Goal: Information Seeking & Learning: Compare options

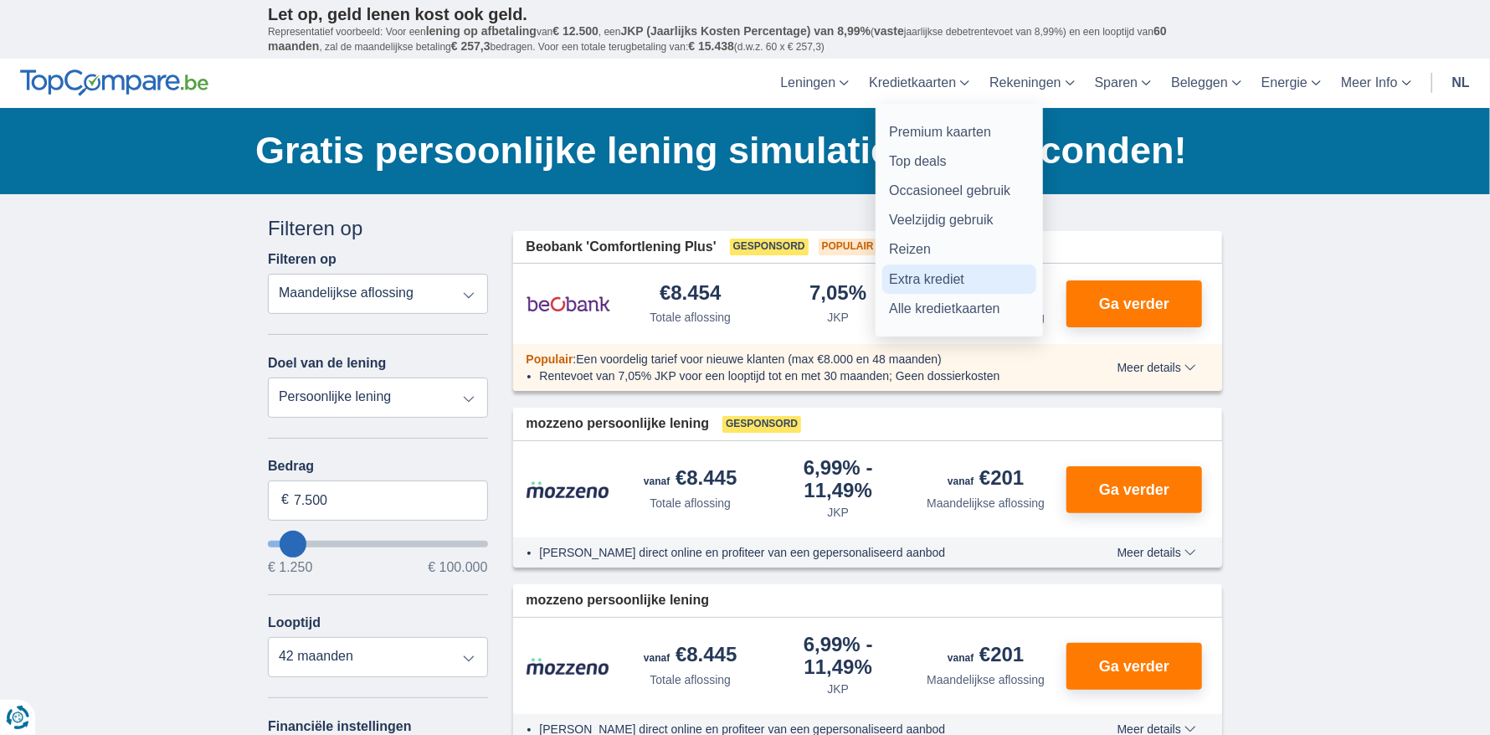
click at [956, 279] on link "Extra krediet" at bounding box center [959, 278] width 154 height 29
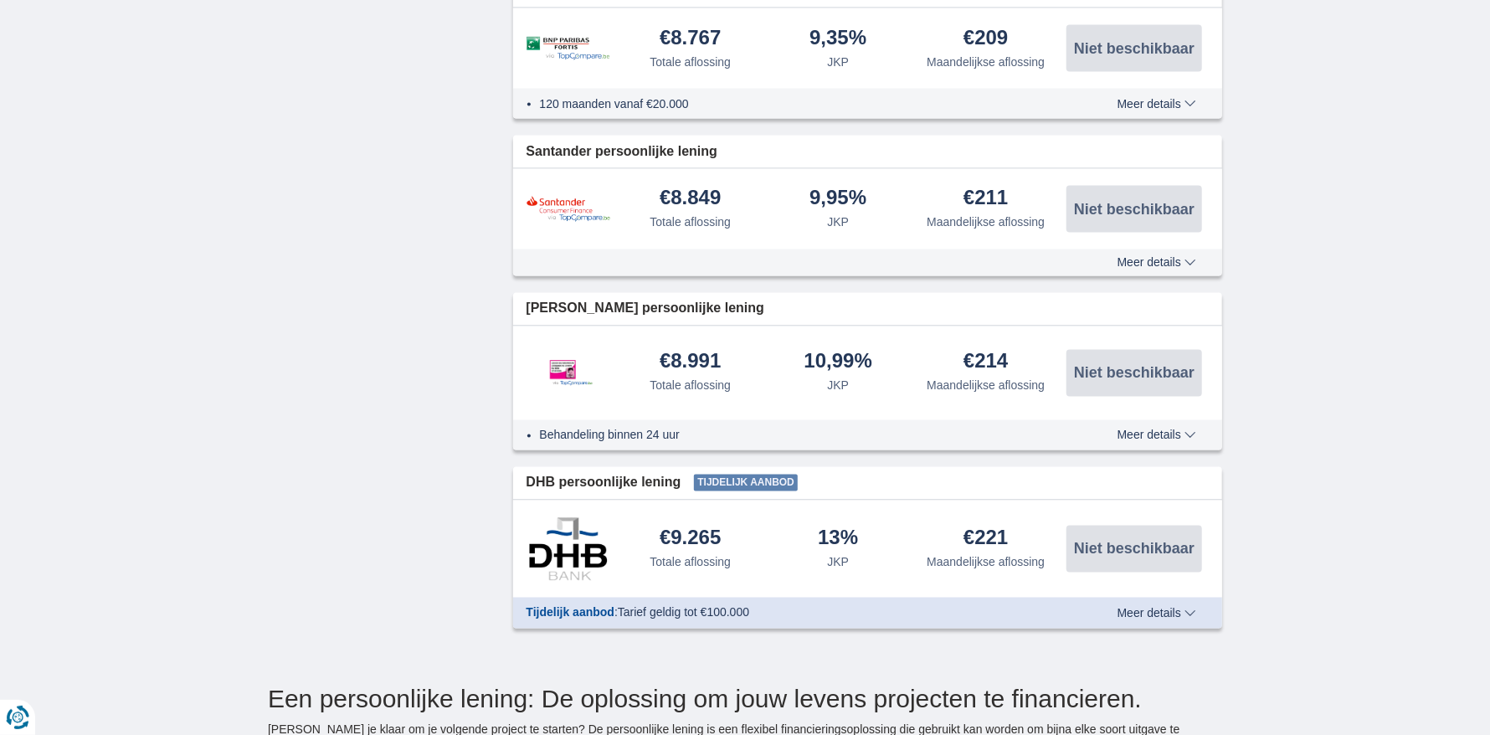
scroll to position [1589, 0]
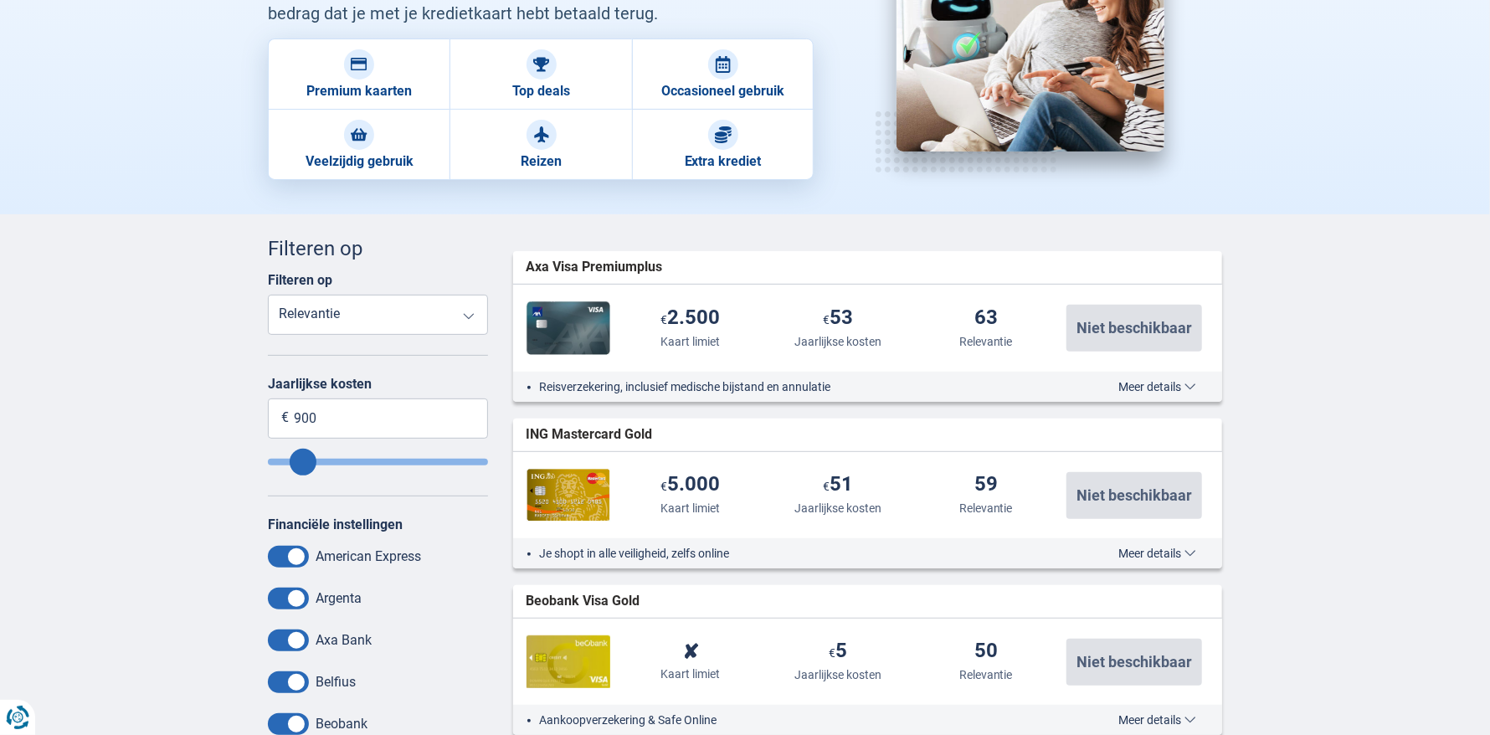
scroll to position [334, 0]
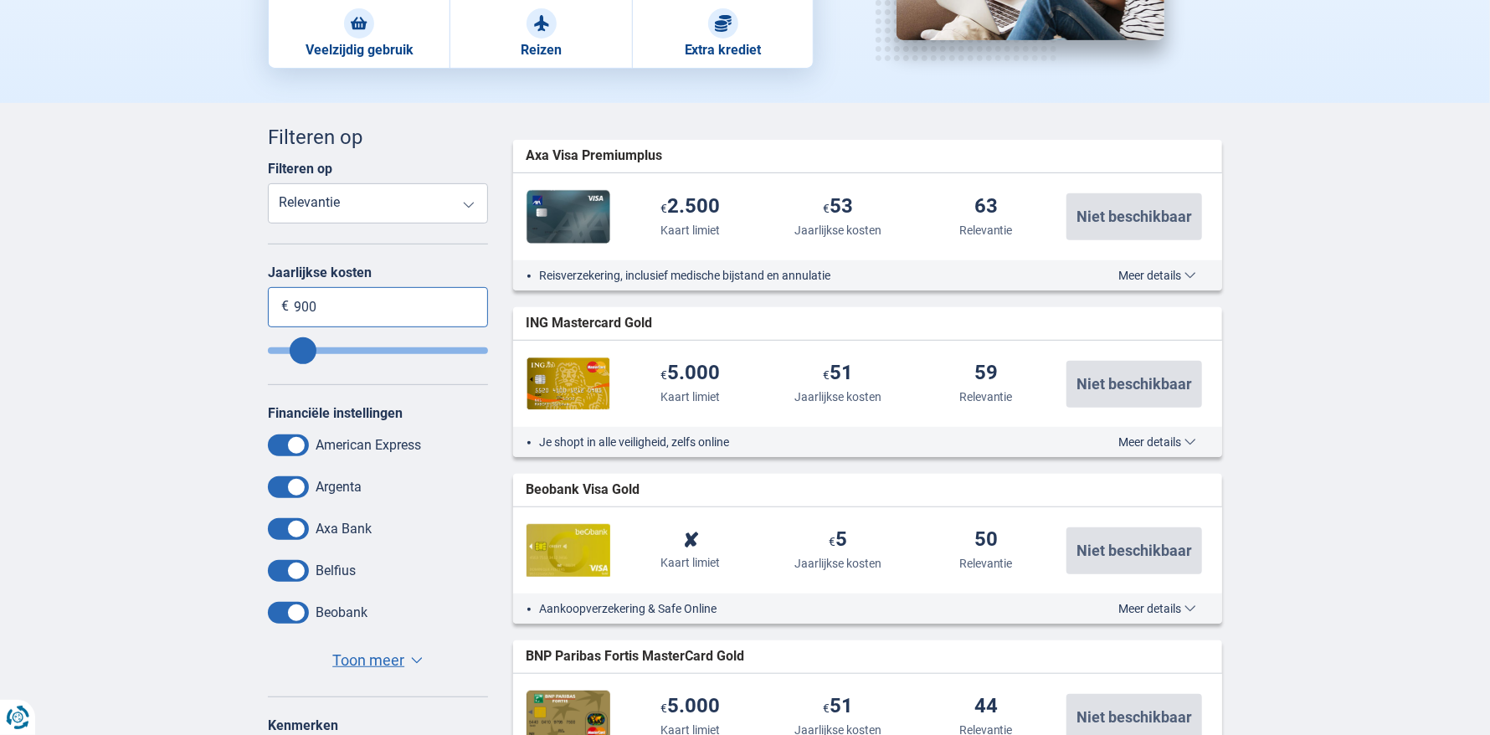
click at [326, 303] on input "900" at bounding box center [378, 307] width 220 height 40
drag, startPoint x: 284, startPoint y: 298, endPoint x: 328, endPoint y: 297, distance: 44.4
click at [328, 297] on div "900 €" at bounding box center [378, 307] width 220 height 40
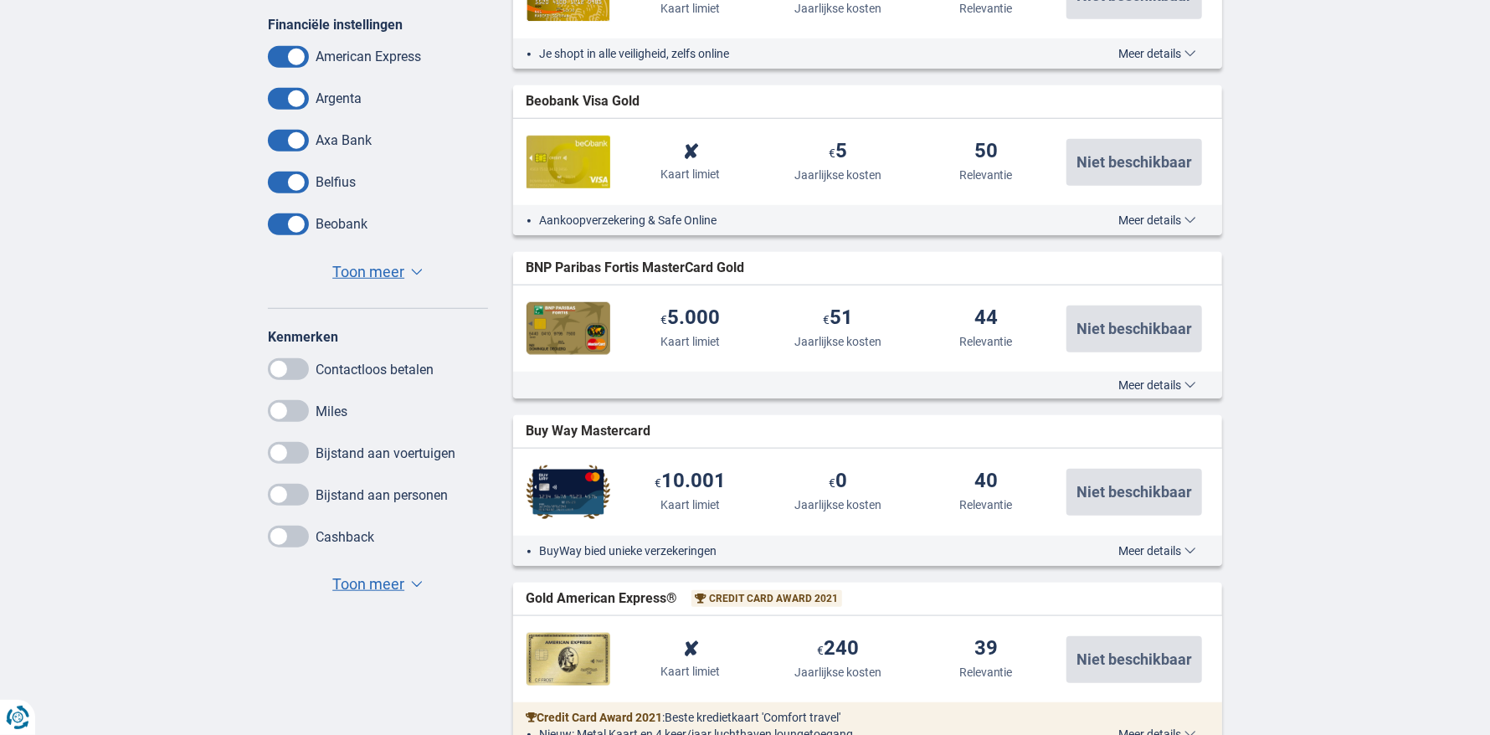
scroll to position [669, 0]
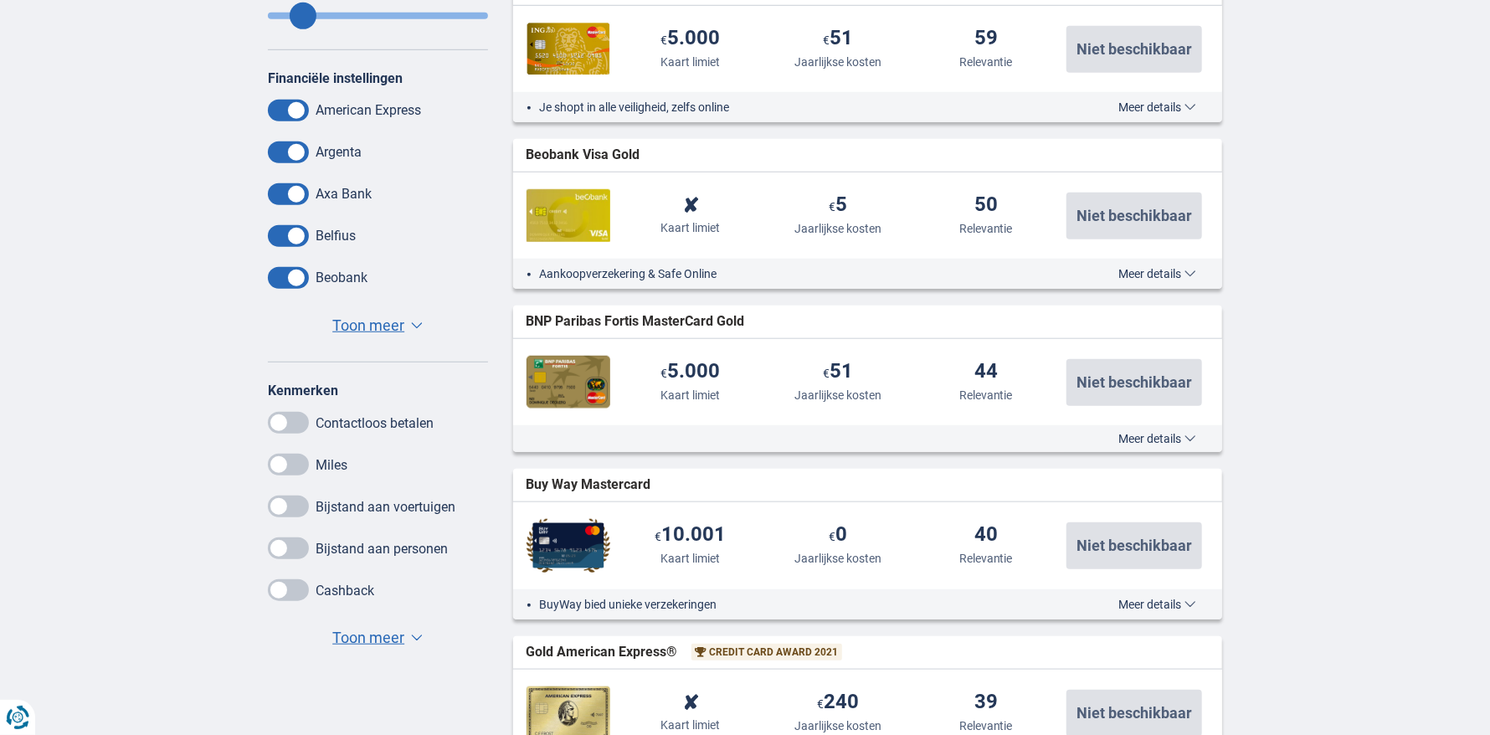
click at [286, 422] on span at bounding box center [288, 423] width 41 height 22
click at [0, 0] on input "checkbox" at bounding box center [0, 0] width 0 height 0
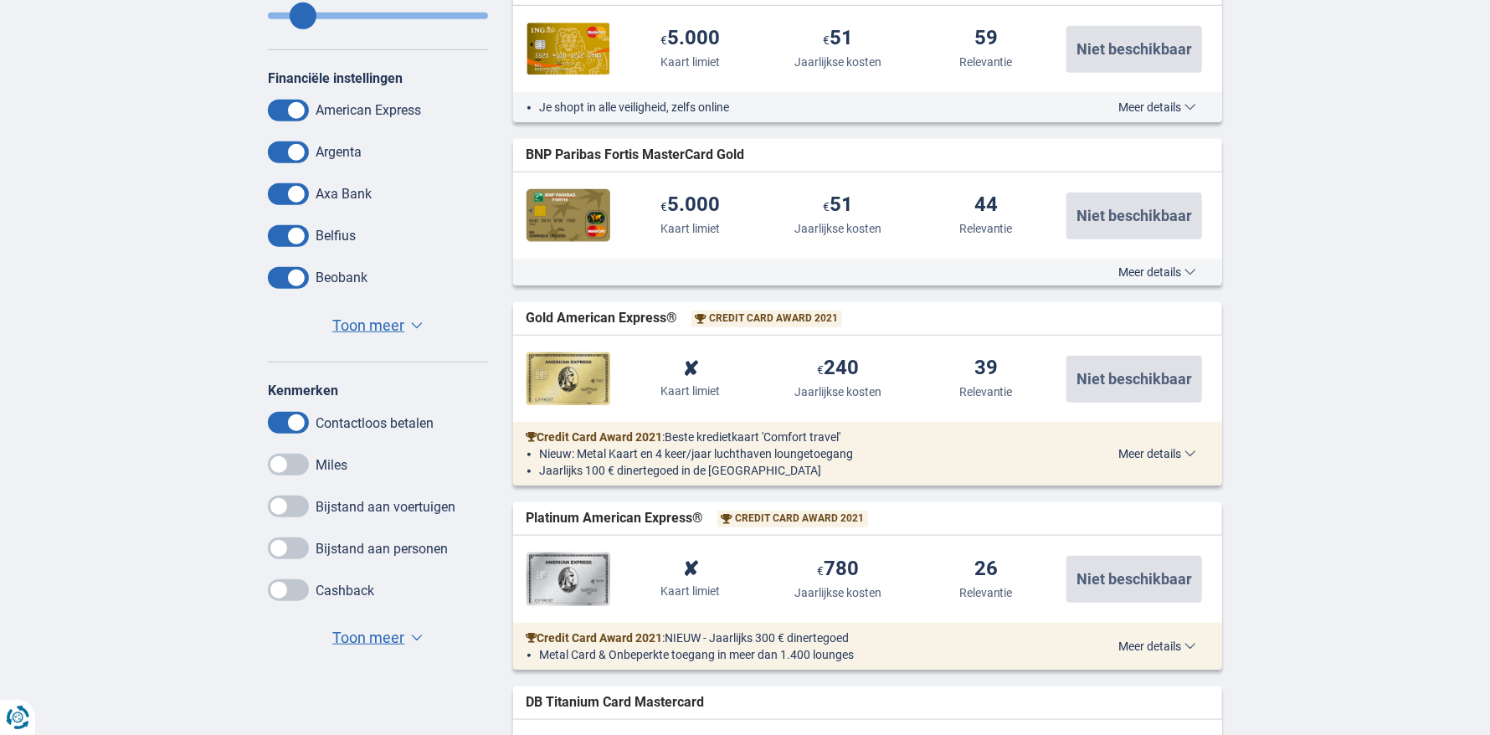
click at [289, 464] on span at bounding box center [288, 465] width 41 height 22
click at [0, 0] on input "checkbox" at bounding box center [0, 0] width 0 height 0
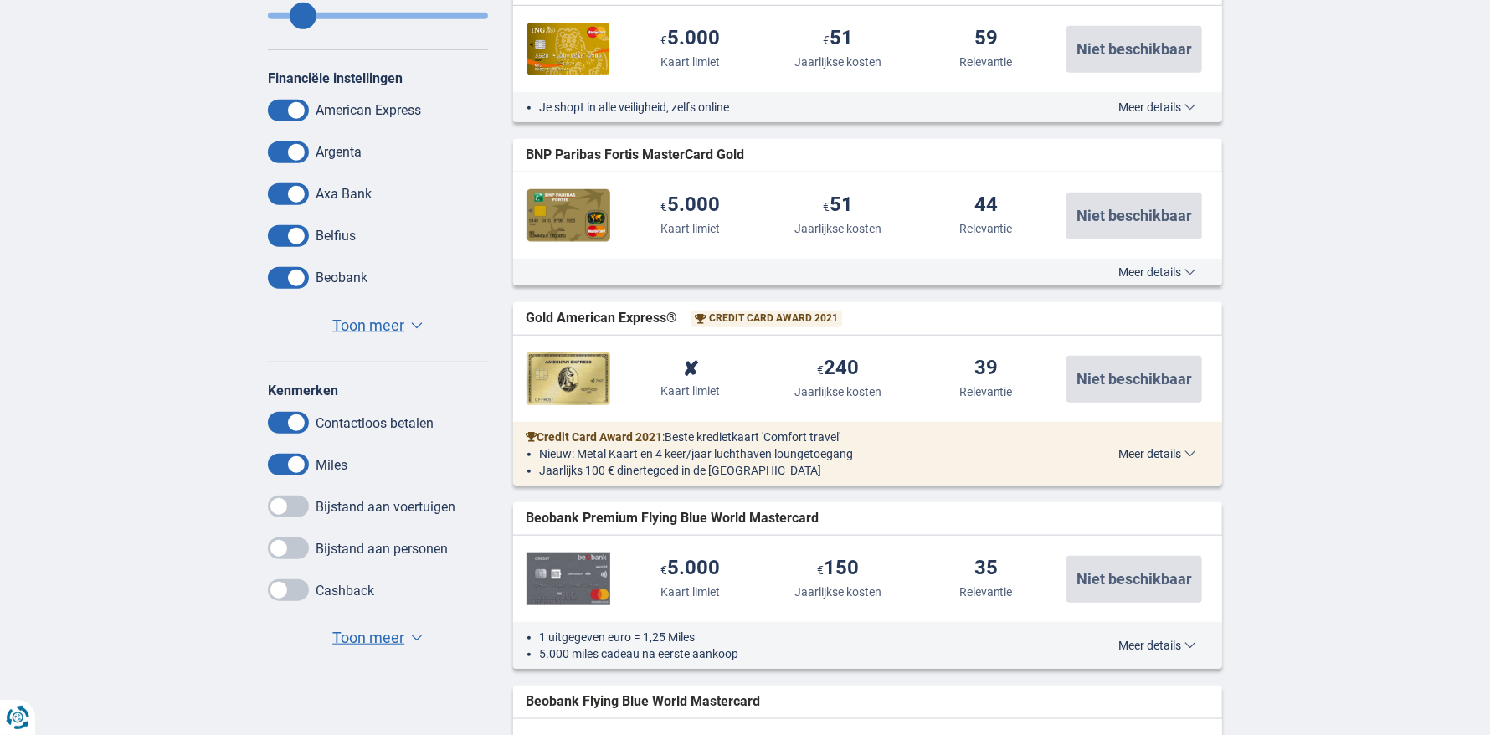
click at [295, 497] on span at bounding box center [288, 506] width 41 height 22
click at [0, 0] on input "checkbox" at bounding box center [0, 0] width 0 height 0
click at [298, 537] on span at bounding box center [288, 548] width 41 height 22
click at [0, 0] on input "checkbox" at bounding box center [0, 0] width 0 height 0
click at [290, 587] on span at bounding box center [288, 590] width 41 height 22
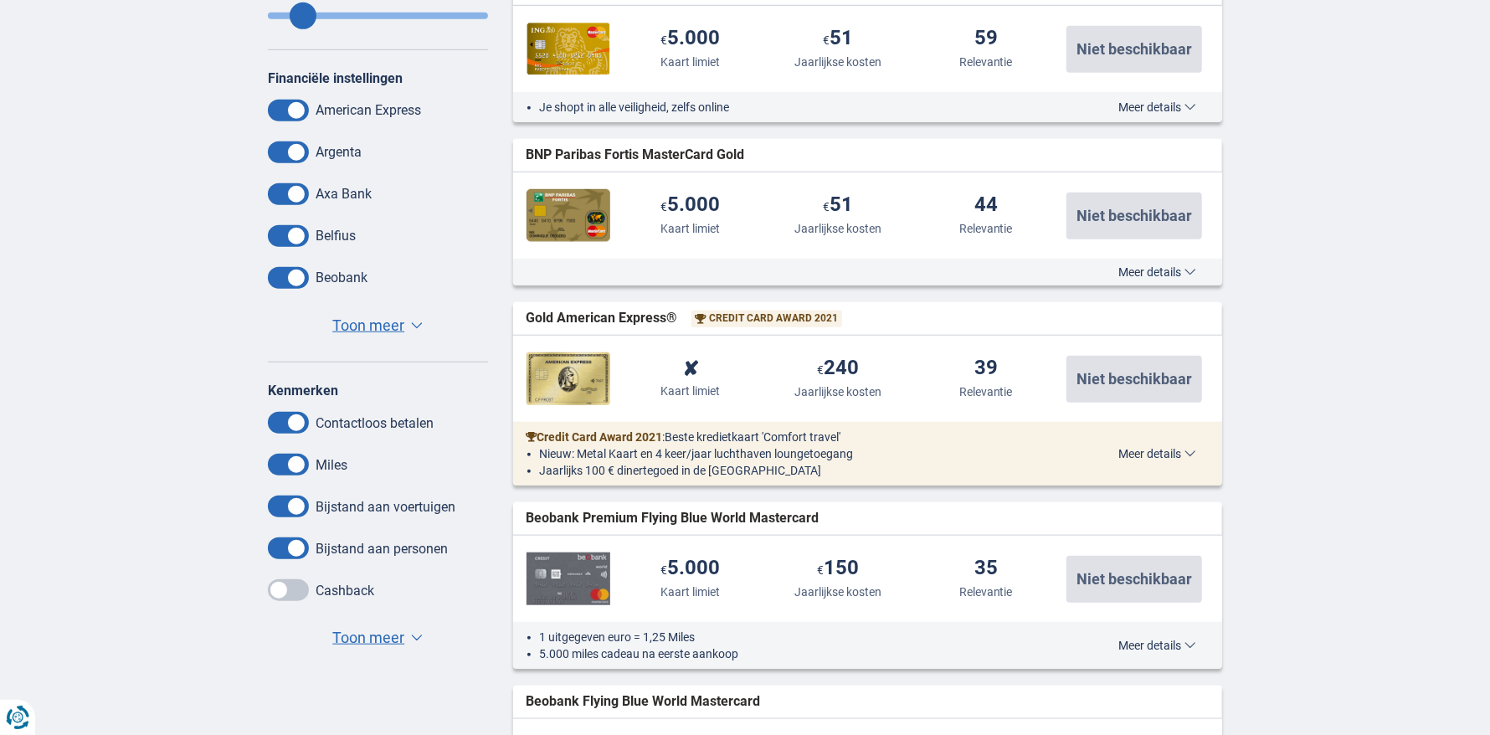
click at [0, 0] on input "checkbox" at bounding box center [0, 0] width 0 height 0
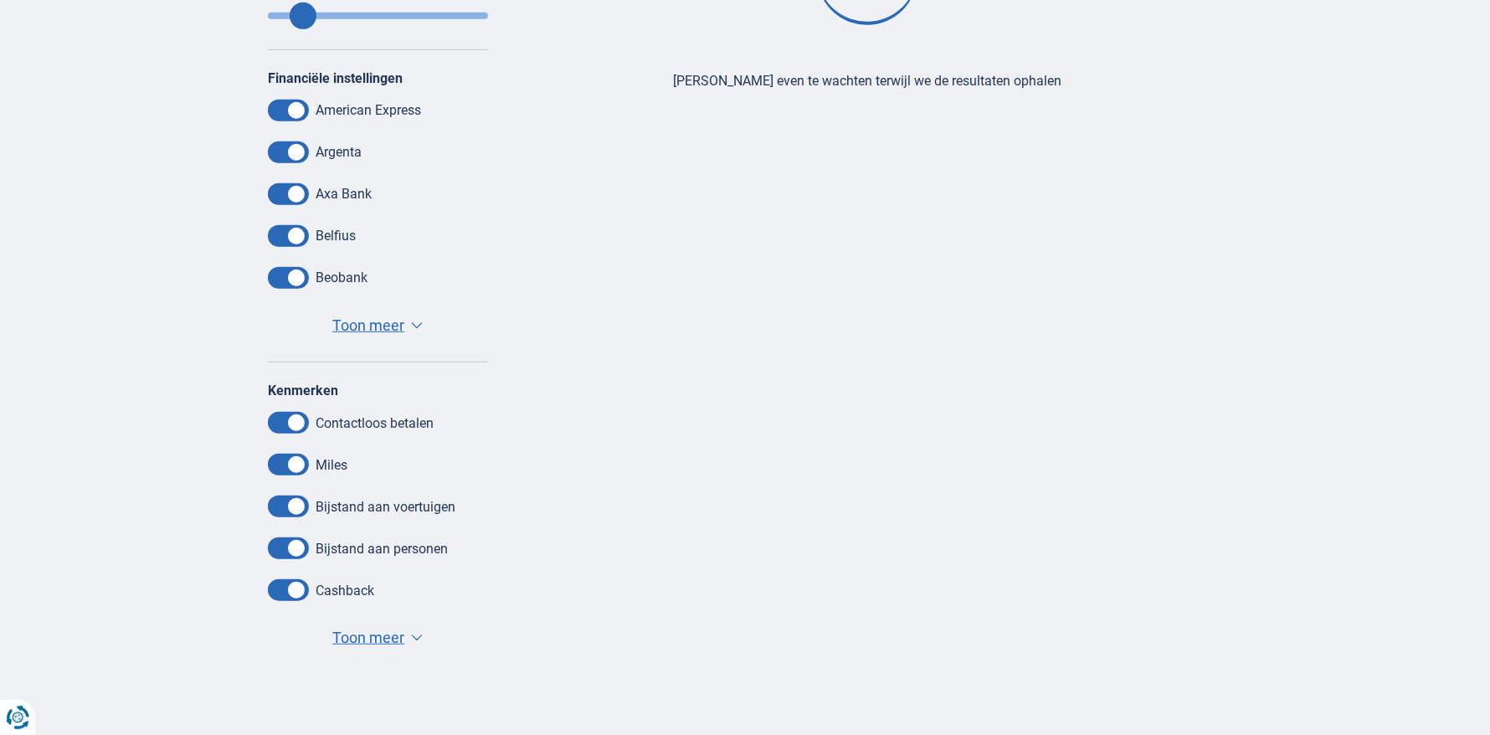
click at [359, 634] on span "Toon meer" at bounding box center [368, 638] width 72 height 22
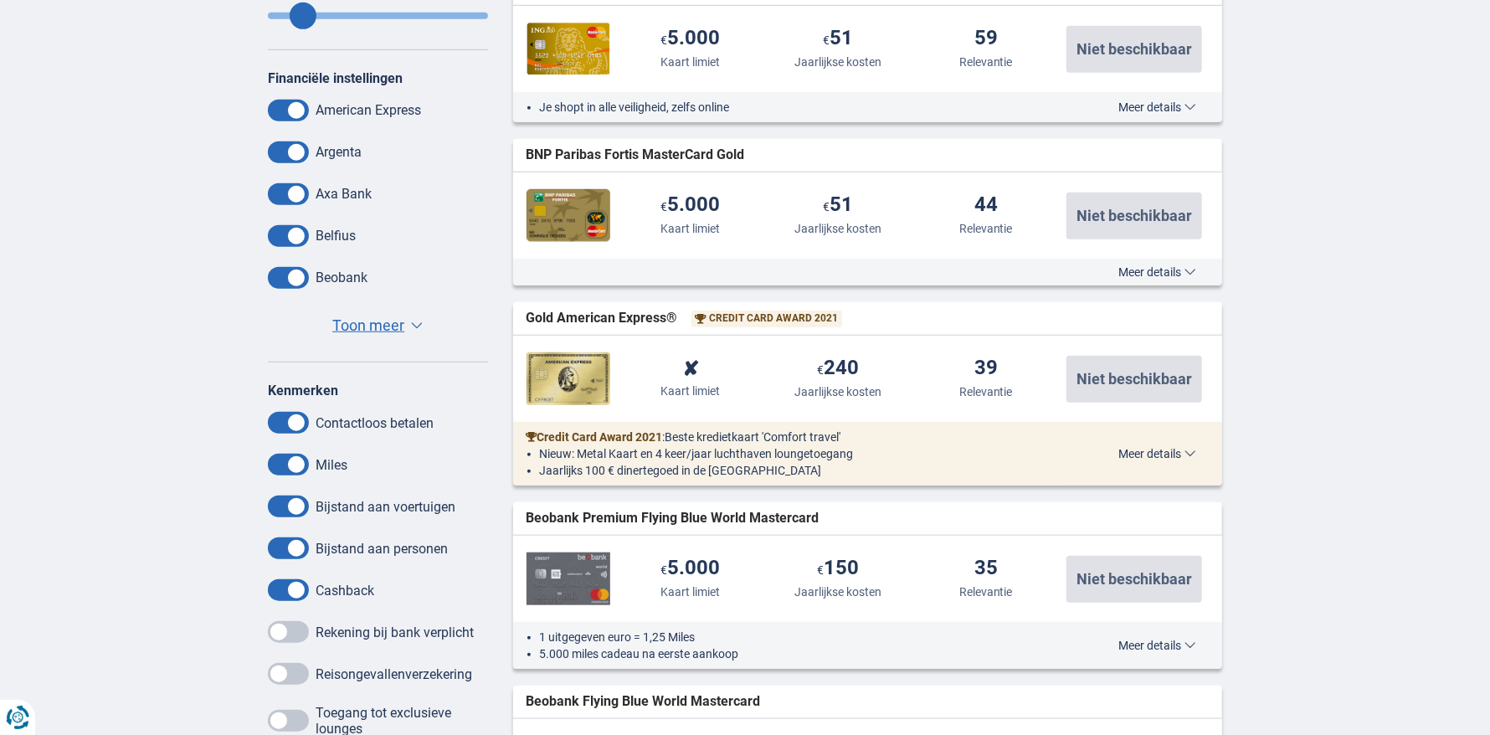
drag, startPoint x: 316, startPoint y: 631, endPoint x: 300, endPoint y: 632, distance: 15.9
click at [300, 632] on div "Rekening bij bank verplicht" at bounding box center [378, 632] width 220 height 22
click at [293, 628] on span at bounding box center [288, 632] width 41 height 22
click at [0, 0] on input "checkbox" at bounding box center [0, 0] width 0 height 0
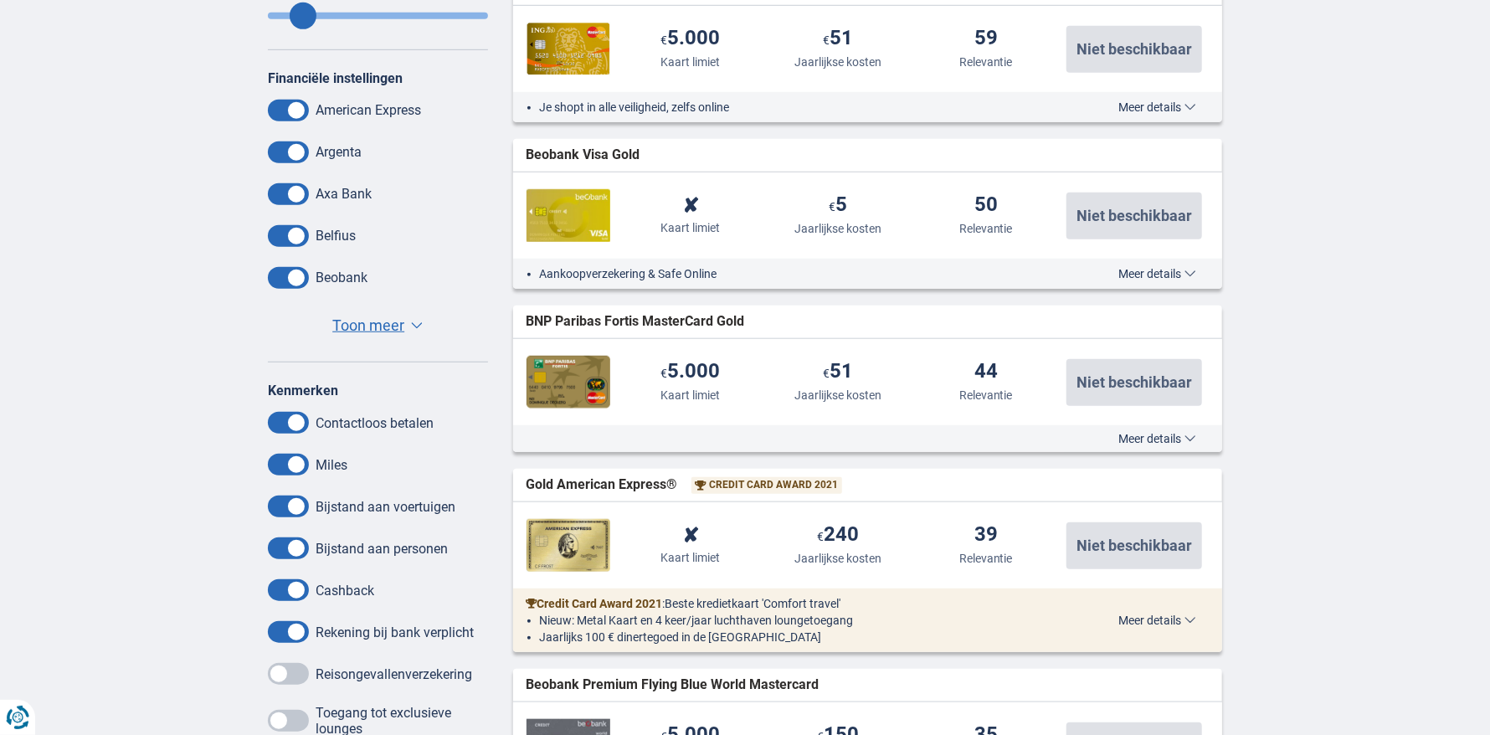
click at [293, 677] on span at bounding box center [288, 674] width 41 height 22
click at [0, 0] on input "checkbox" at bounding box center [0, 0] width 0 height 0
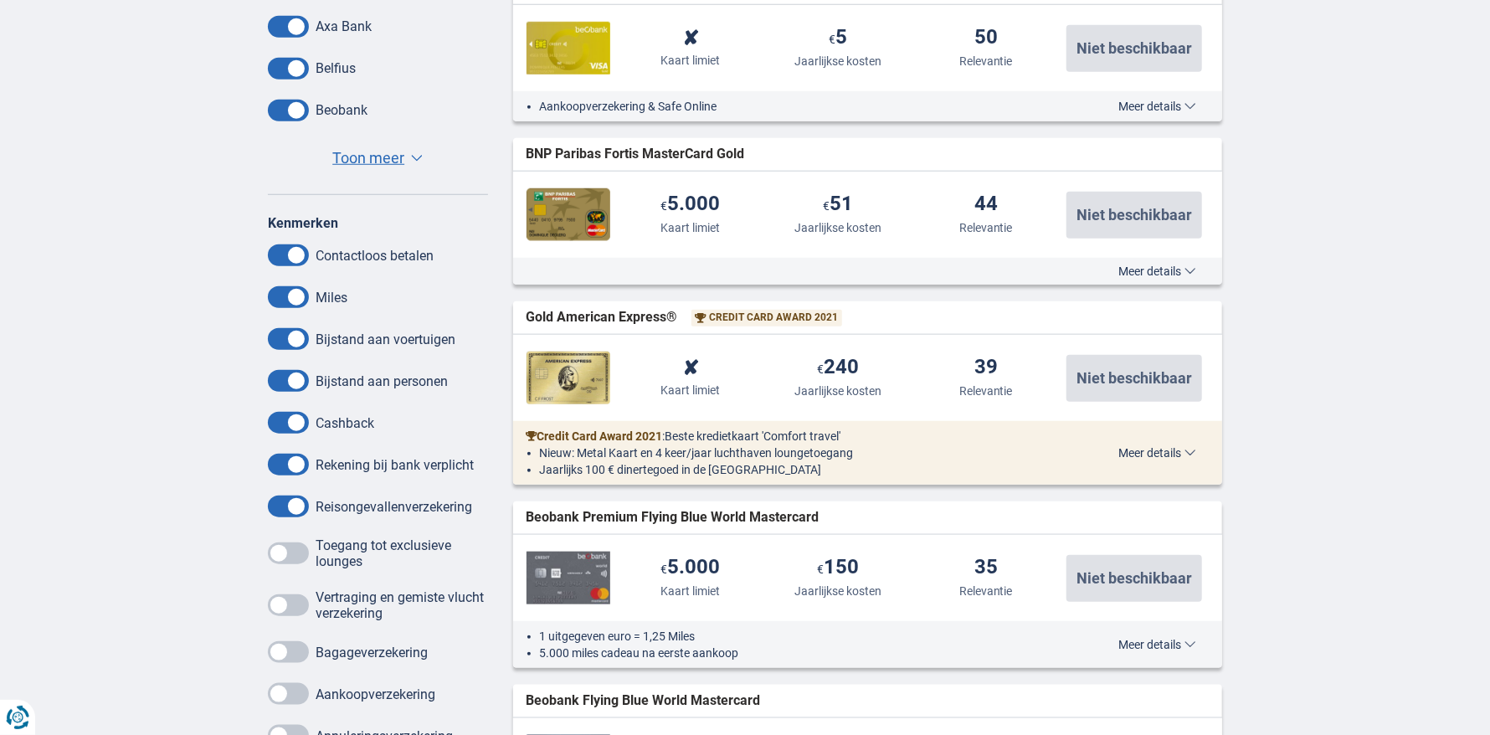
click at [281, 553] on span at bounding box center [288, 553] width 41 height 22
click at [0, 0] on input "checkbox" at bounding box center [0, 0] width 0 height 0
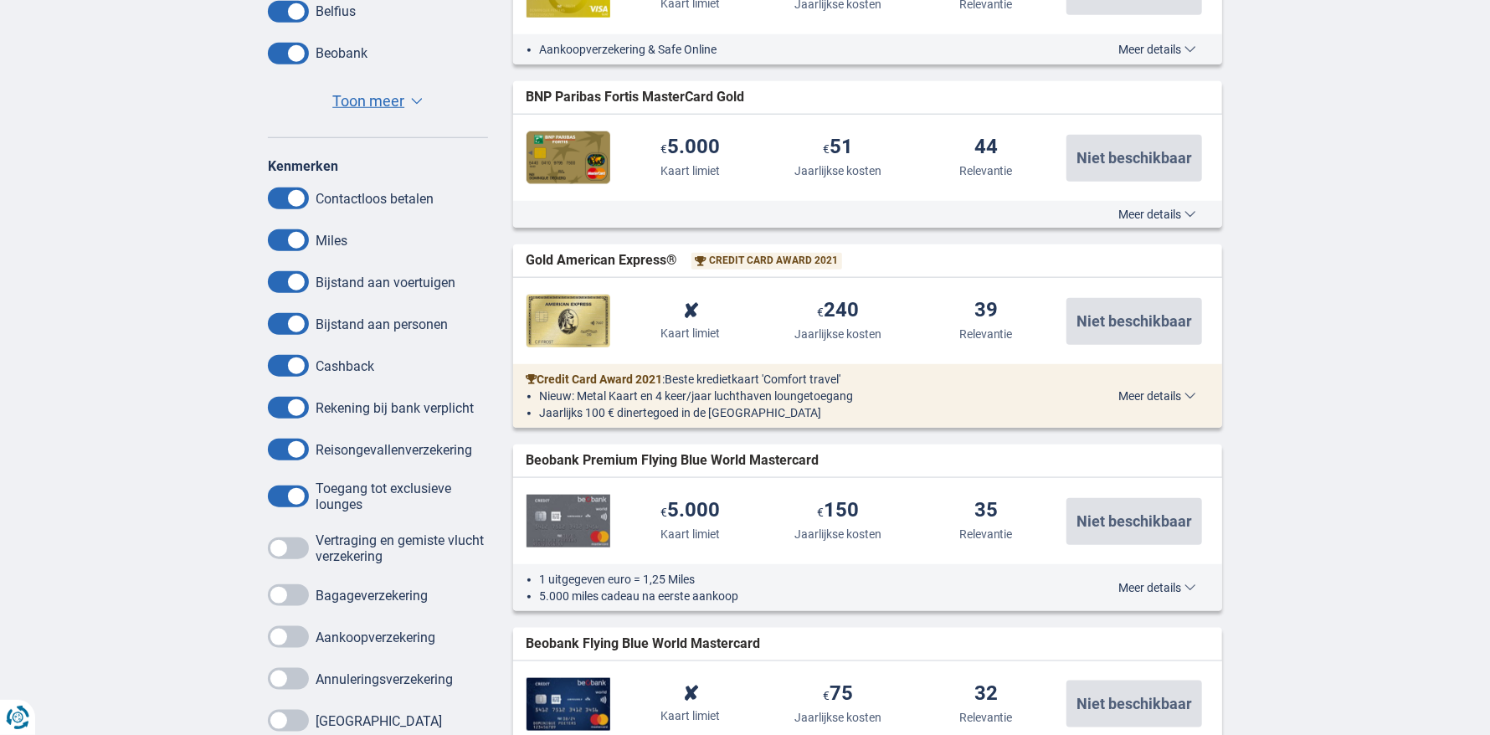
scroll to position [1004, 0]
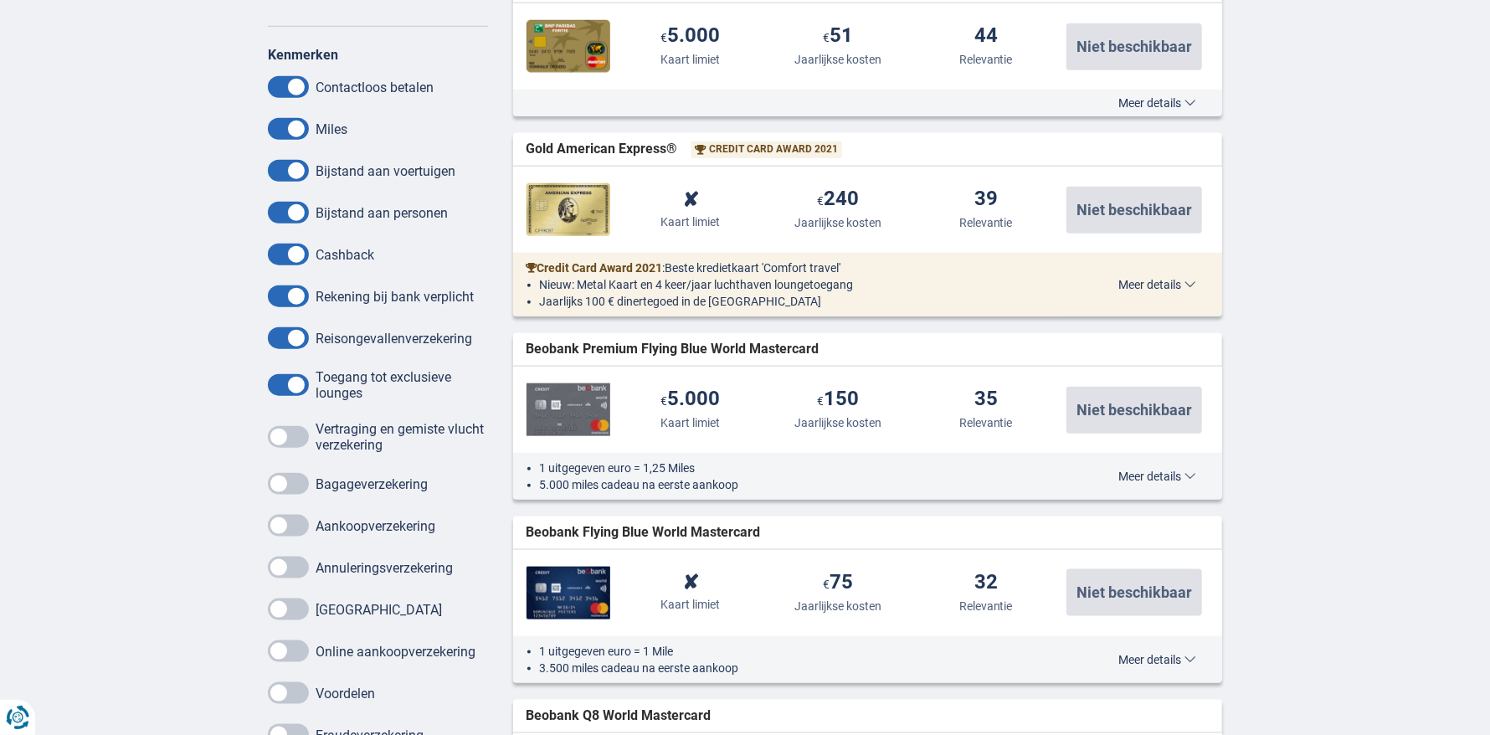
click at [299, 437] on span at bounding box center [288, 437] width 41 height 22
click at [0, 0] on input "checkbox" at bounding box center [0, 0] width 0 height 0
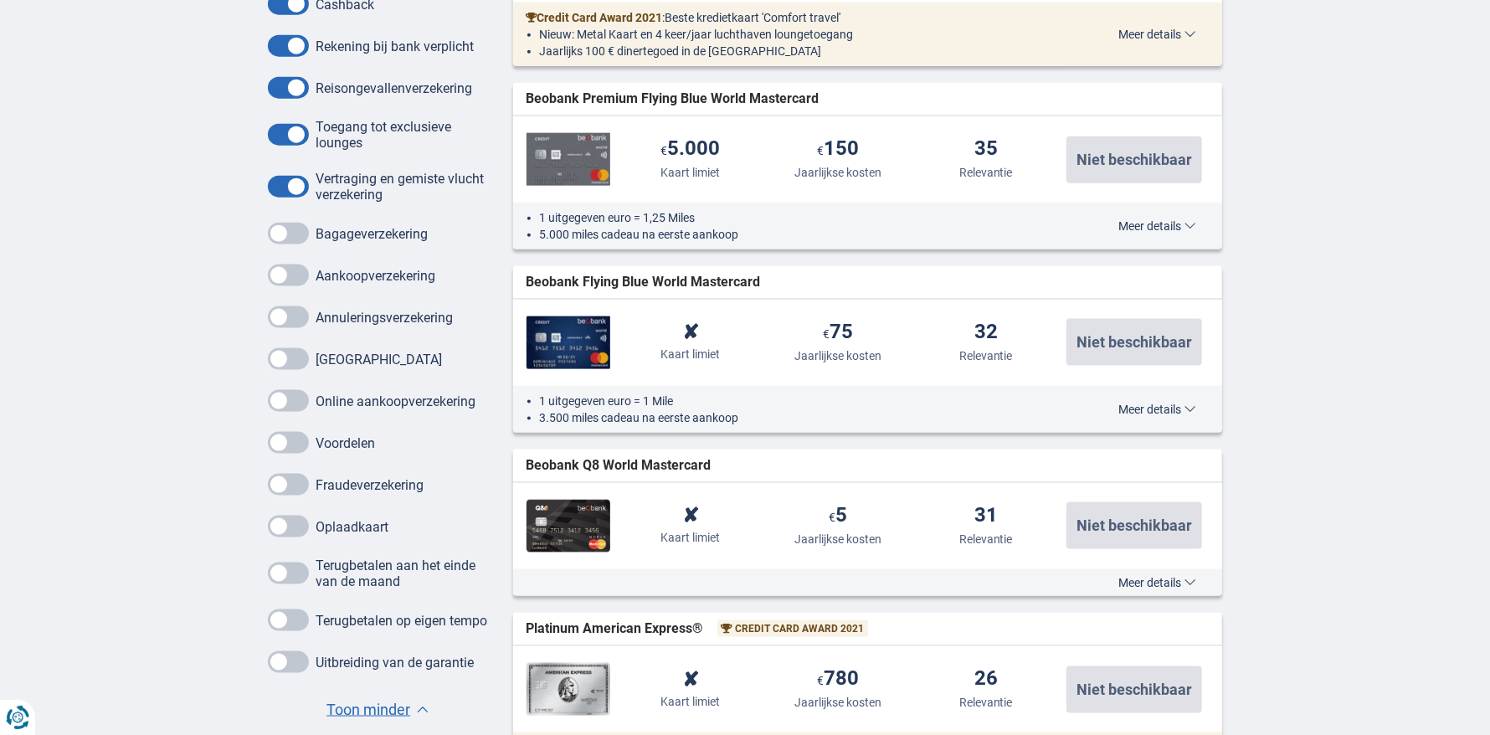
click at [295, 223] on span at bounding box center [288, 234] width 41 height 22
click at [0, 0] on input "checkbox" at bounding box center [0, 0] width 0 height 0
click at [283, 271] on span at bounding box center [288, 275] width 41 height 22
click at [0, 0] on input "checkbox" at bounding box center [0, 0] width 0 height 0
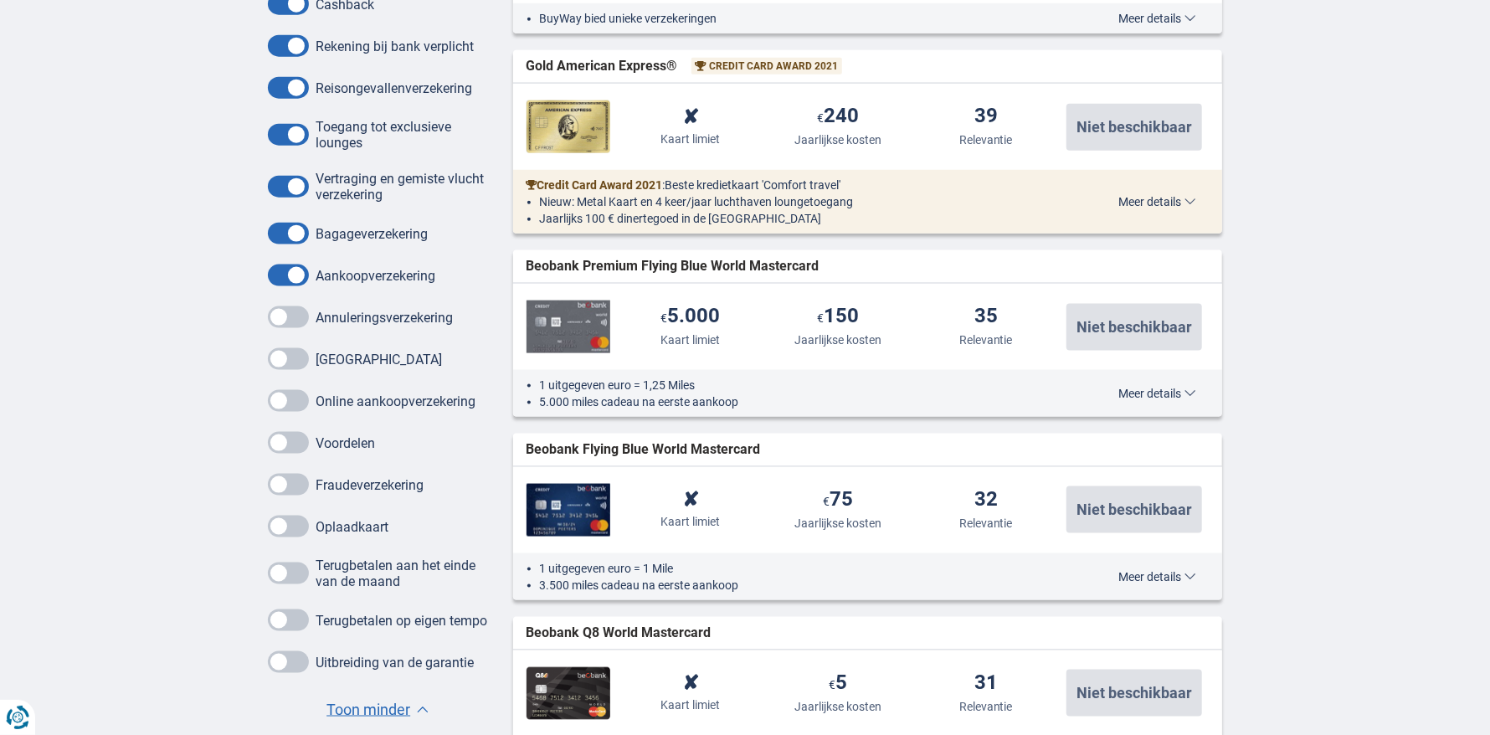
click at [288, 311] on span at bounding box center [288, 317] width 41 height 22
click at [0, 0] on input "checkbox" at bounding box center [0, 0] width 0 height 0
click at [293, 364] on span at bounding box center [288, 359] width 41 height 22
click at [0, 0] on input "checkbox" at bounding box center [0, 0] width 0 height 0
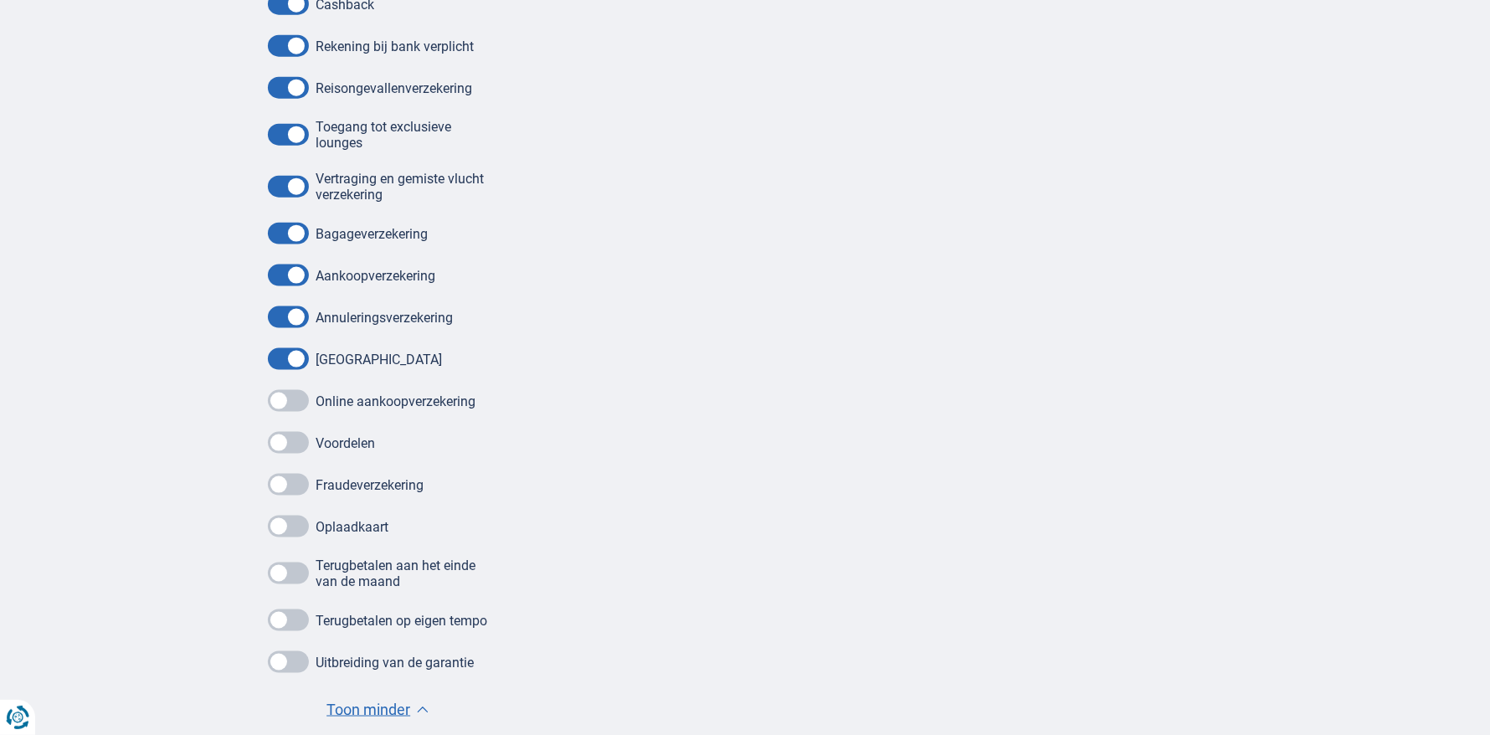
click at [295, 403] on span at bounding box center [288, 401] width 41 height 22
click at [0, 0] on input "checkbox" at bounding box center [0, 0] width 0 height 0
drag, startPoint x: 294, startPoint y: 441, endPoint x: 295, endPoint y: 454, distance: 13.4
click at [294, 443] on span at bounding box center [288, 443] width 41 height 22
click at [0, 0] on input "checkbox" at bounding box center [0, 0] width 0 height 0
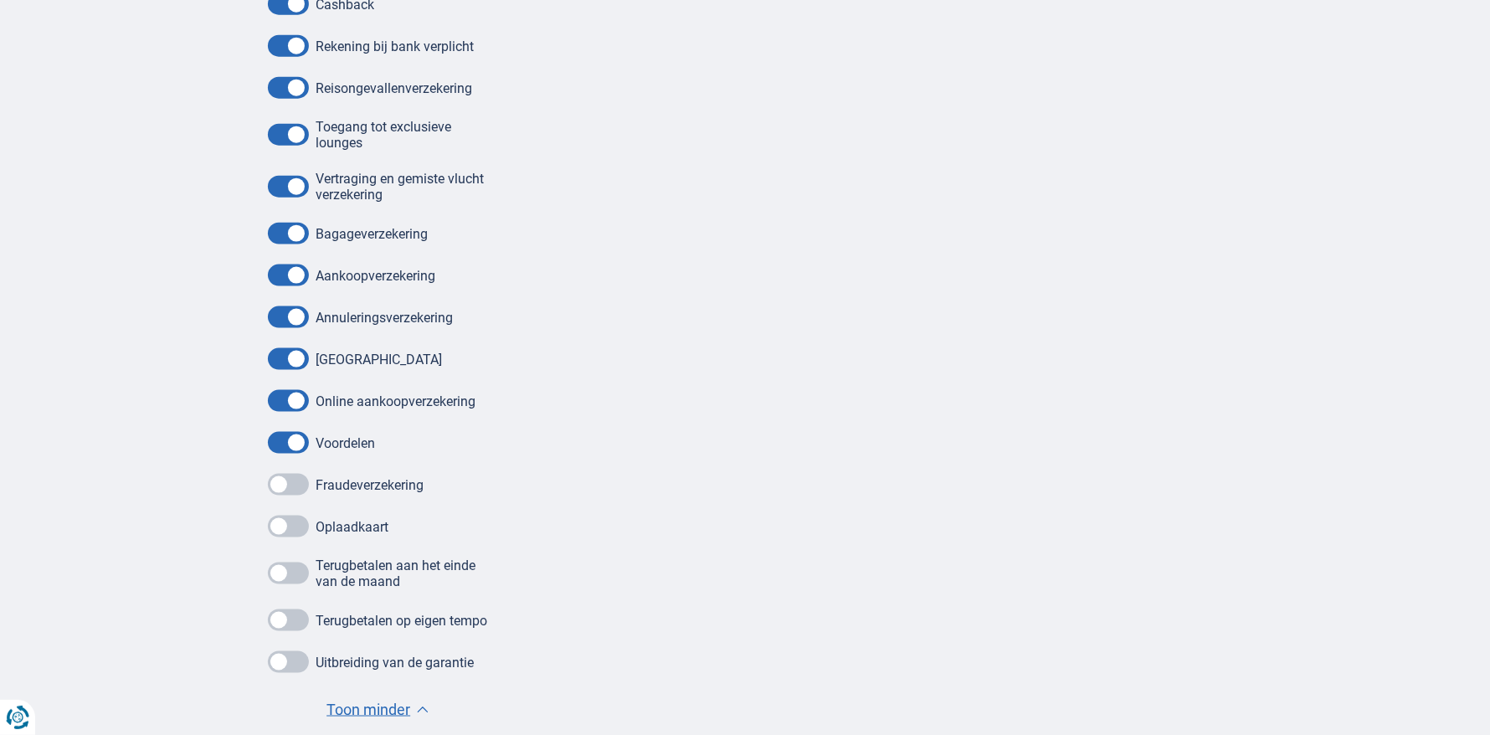
click at [295, 500] on div "Rekening bij bank verplicht Reisongevallenverzekering Toegang tot exclusieve lo…" at bounding box center [378, 354] width 220 height 638
click at [298, 477] on span at bounding box center [288, 485] width 41 height 22
click at [0, 0] on input "checkbox" at bounding box center [0, 0] width 0 height 0
drag, startPoint x: 293, startPoint y: 510, endPoint x: 291, endPoint y: 532, distance: 22.7
click at [291, 532] on div "Rekening bij bank verplicht Reisongevallenverzekering Toegang tot exclusieve lo…" at bounding box center [378, 354] width 220 height 638
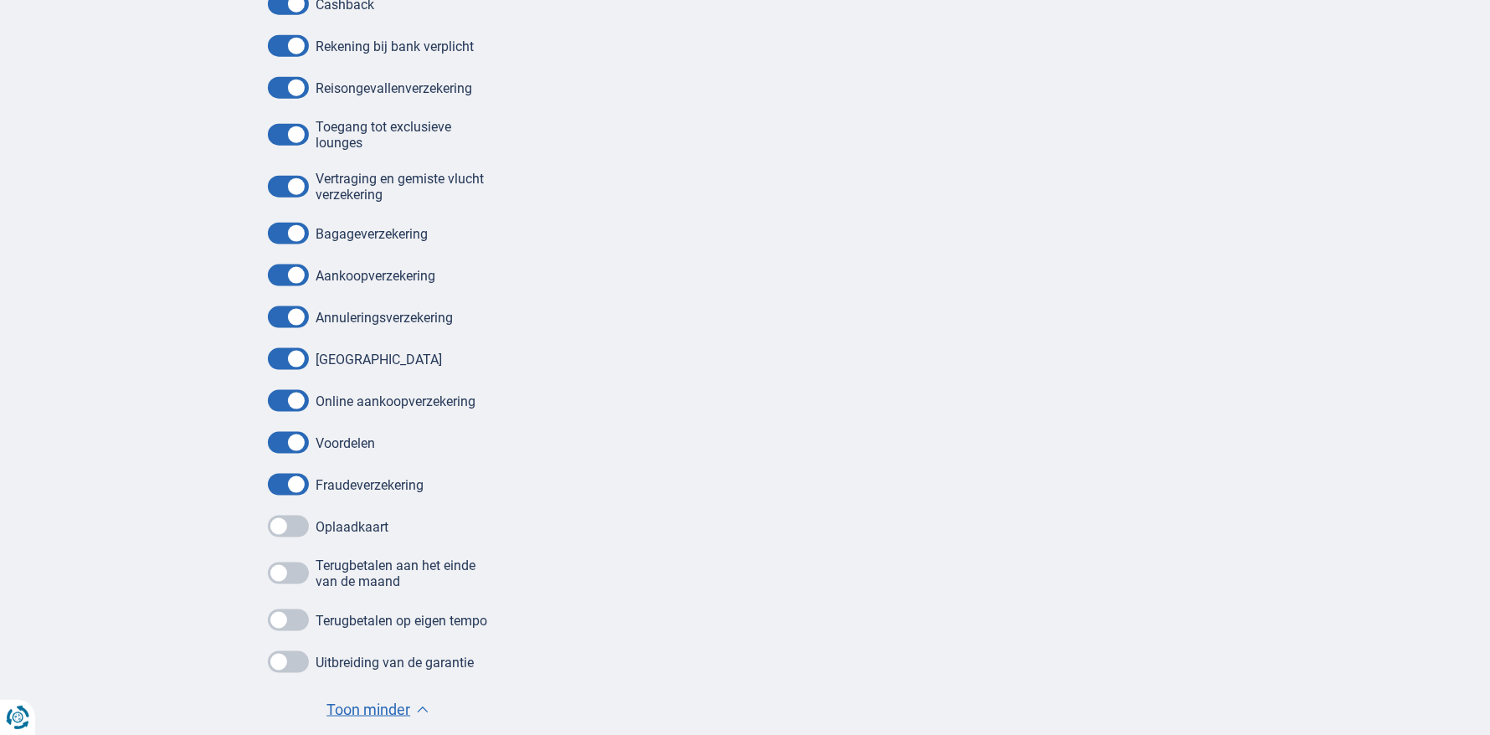
click at [291, 532] on span at bounding box center [288, 527] width 41 height 22
click at [0, 0] on input "checkbox" at bounding box center [0, 0] width 0 height 0
click at [294, 571] on span at bounding box center [288, 573] width 41 height 22
click at [0, 0] on input "checkbox" at bounding box center [0, 0] width 0 height 0
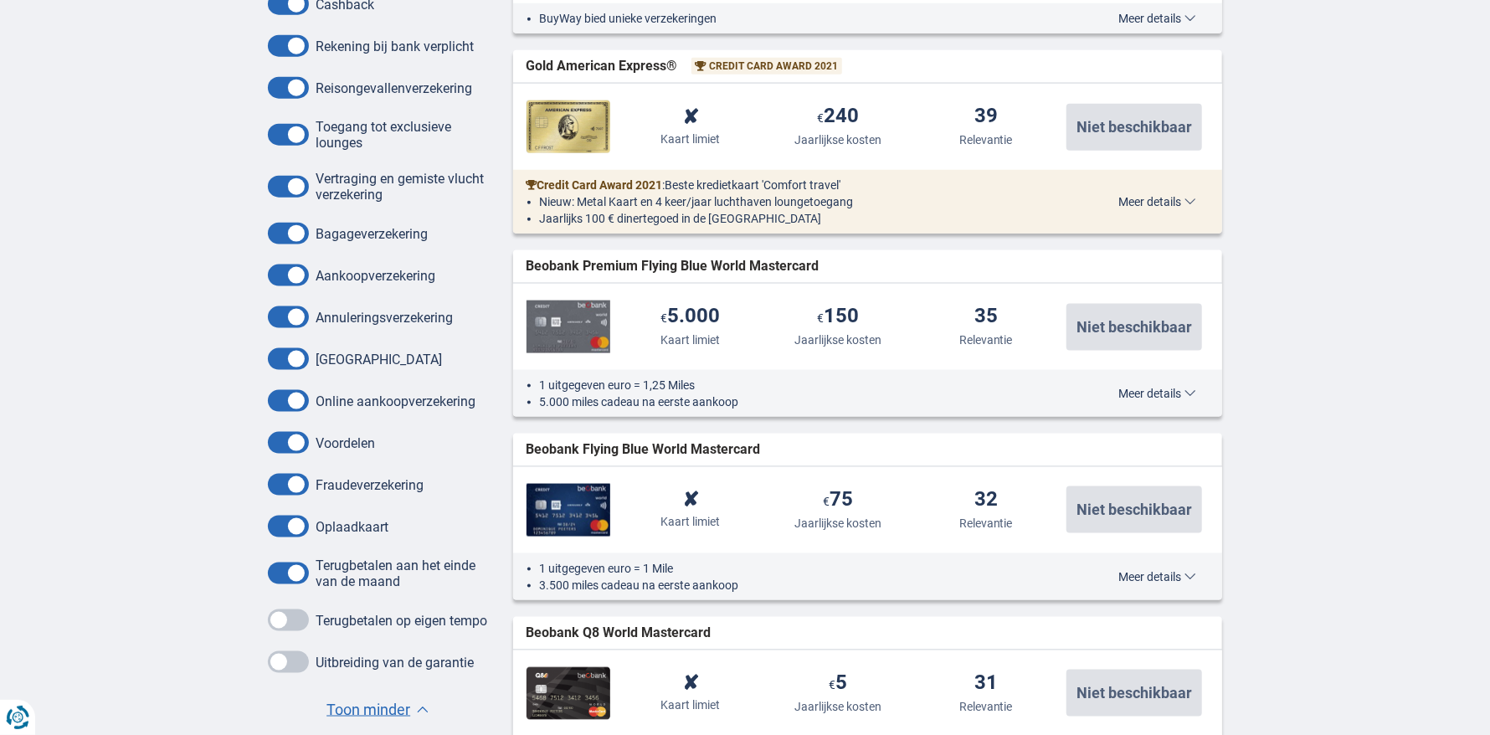
click at [291, 623] on span at bounding box center [288, 620] width 41 height 22
click at [0, 0] on input "checkbox" at bounding box center [0, 0] width 0 height 0
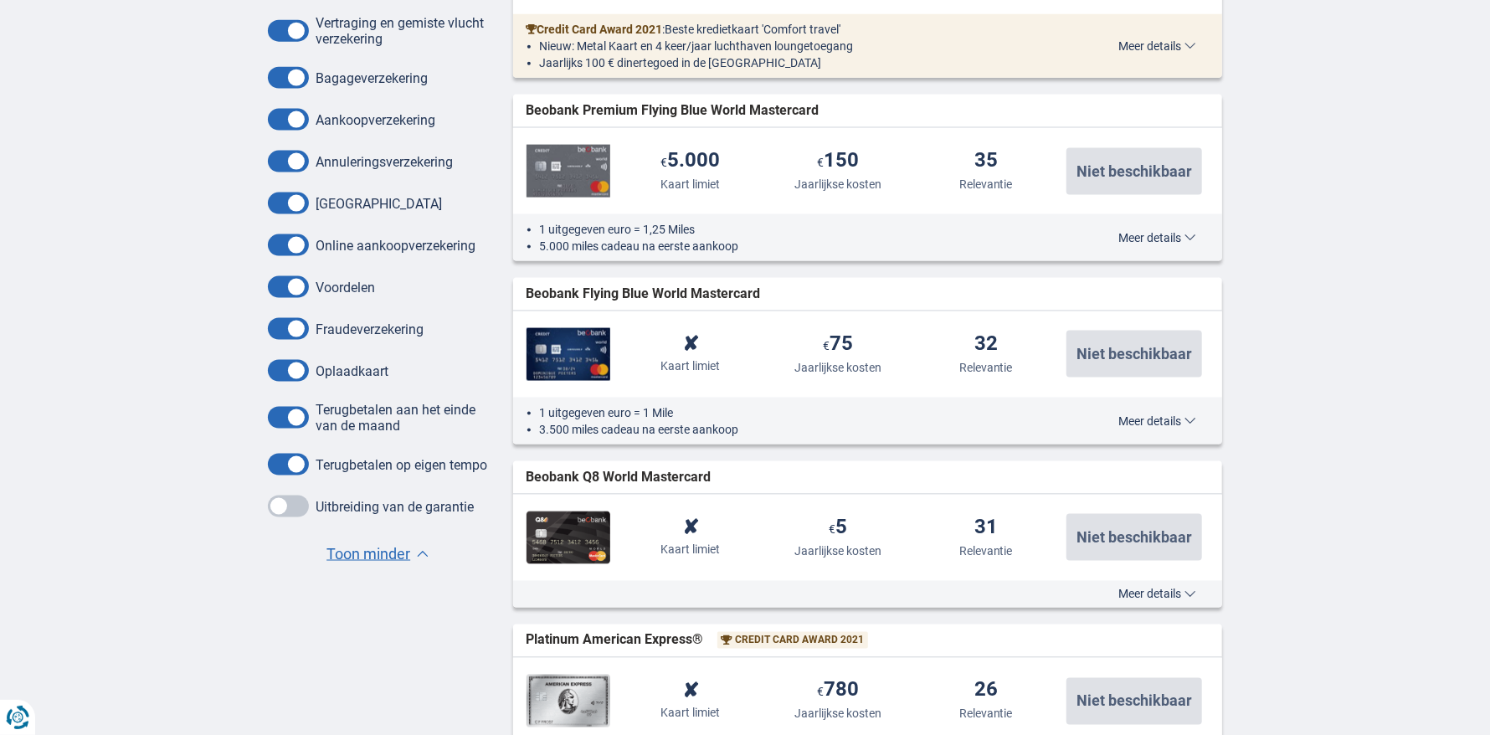
scroll to position [1422, 0]
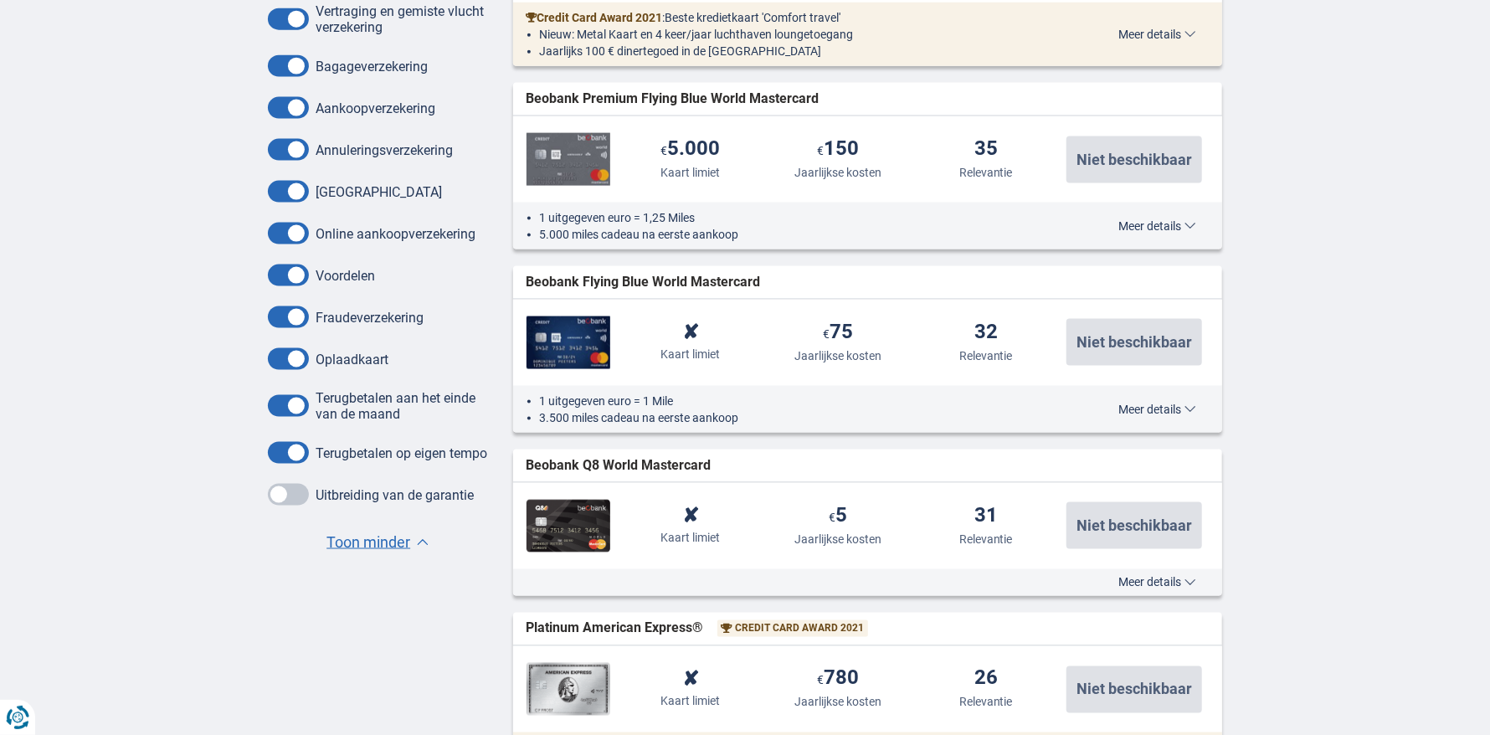
click at [295, 501] on span at bounding box center [288, 495] width 41 height 22
click at [0, 0] on input "checkbox" at bounding box center [0, 0] width 0 height 0
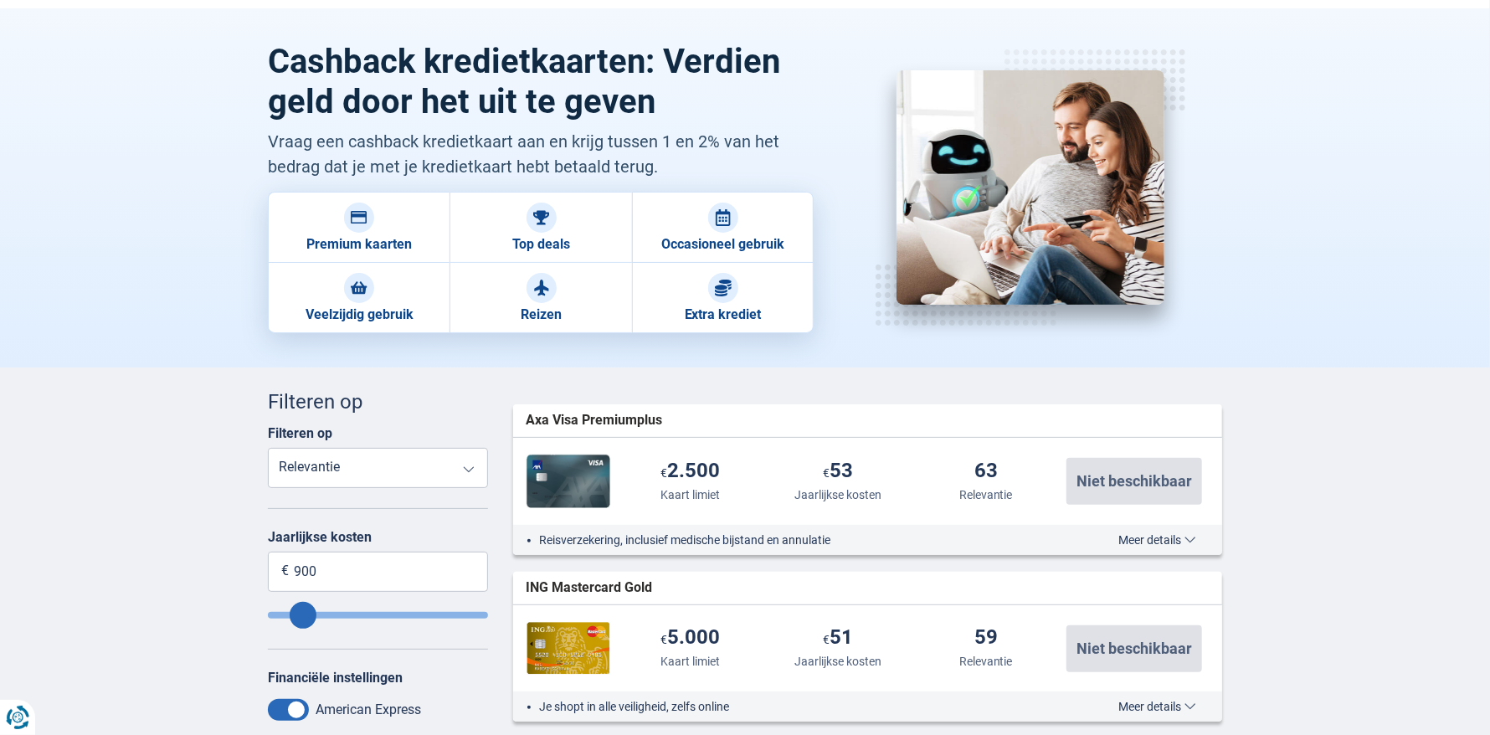
scroll to position [0, 0]
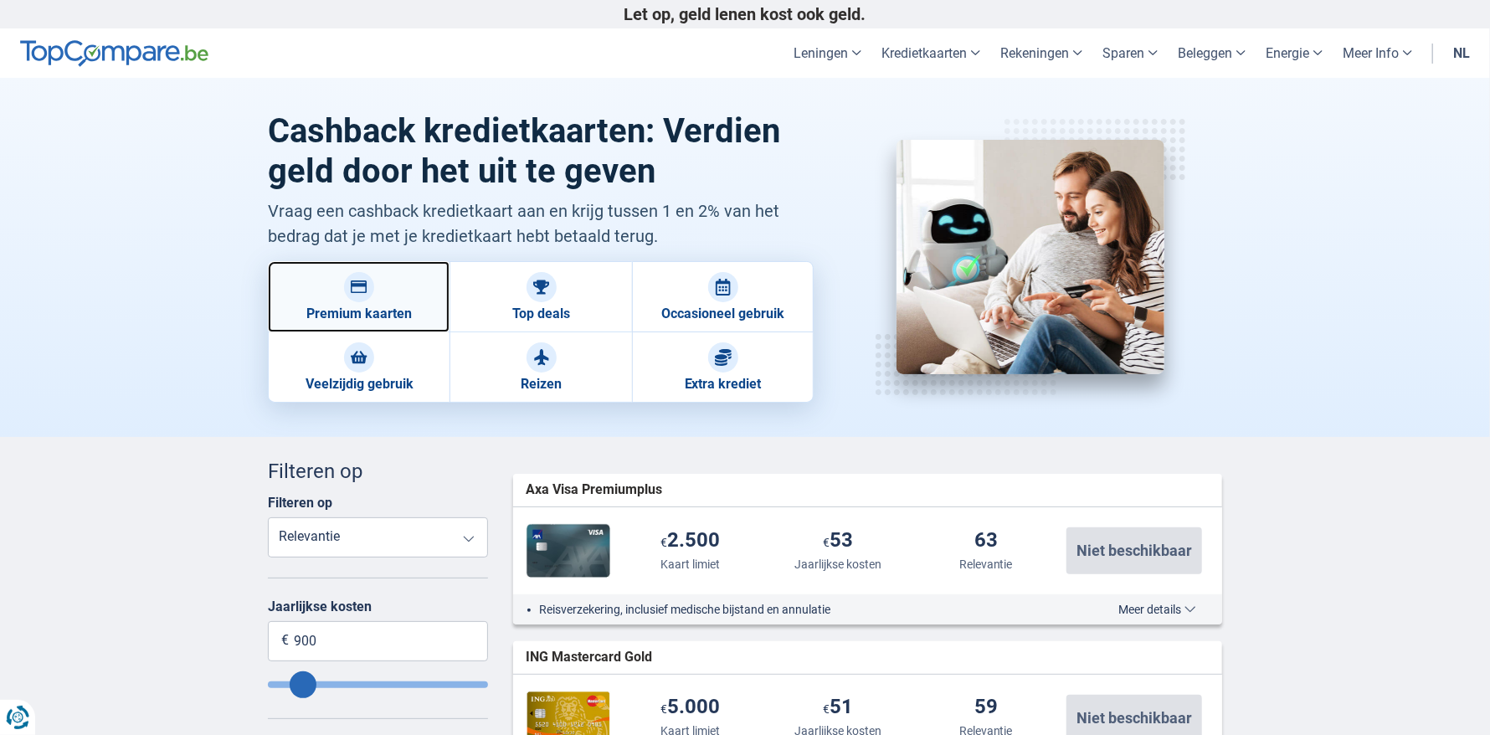
click at [373, 310] on link "Premium kaarten" at bounding box center [359, 296] width 182 height 71
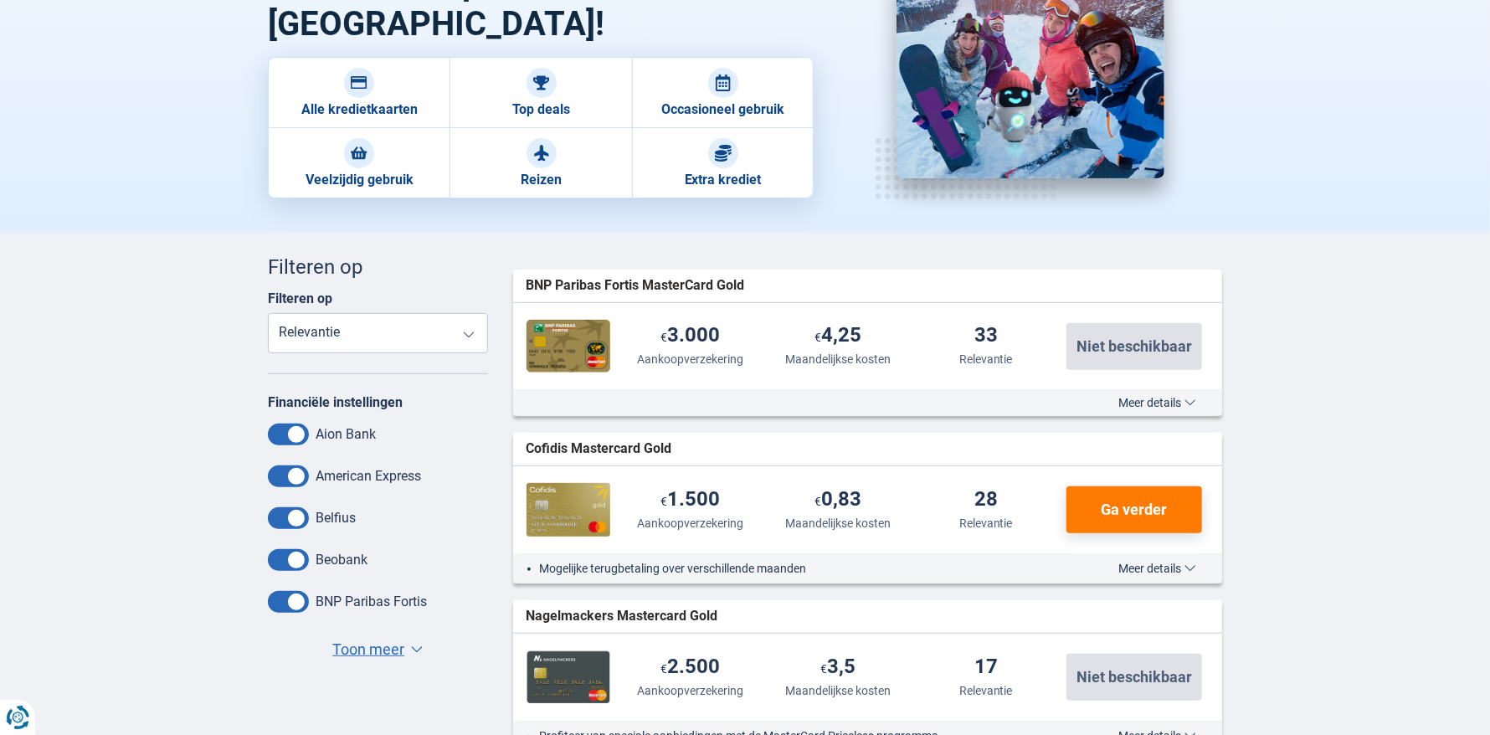
scroll to position [167, 0]
